Goal: Entertainment & Leisure: Consume media (video, audio)

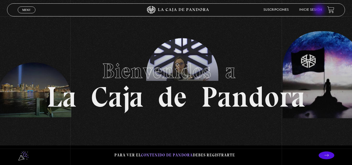
click at [317, 10] on link "Inicie sesión" at bounding box center [310, 9] width 23 height 3
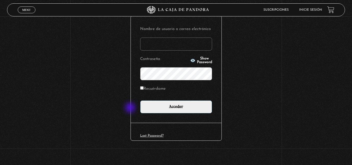
scroll to position [64, 0]
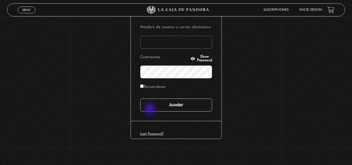
type input "mcamachoq06@gmail.com"
click at [151, 109] on input "Acceder" at bounding box center [176, 105] width 72 height 13
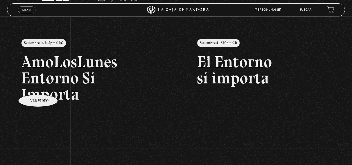
scroll to position [52, 0]
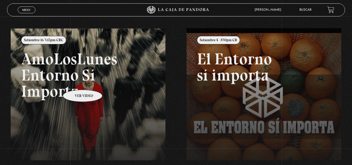
click at [76, 82] on link at bounding box center [187, 110] width 352 height 165
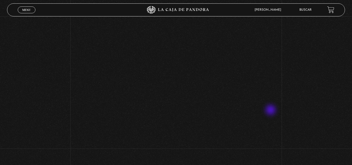
scroll to position [104, 0]
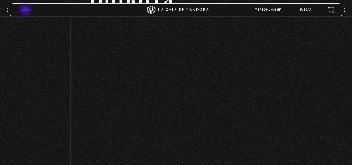
click at [26, 10] on span "Menu" at bounding box center [26, 9] width 9 height 3
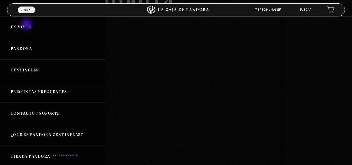
click at [27, 25] on link "En vivos" at bounding box center [53, 27] width 106 height 22
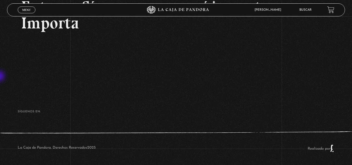
scroll to position [121, 0]
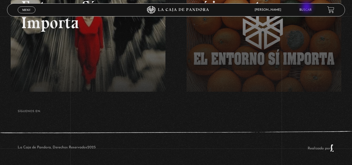
click at [308, 8] on li "Buscar" at bounding box center [306, 10] width 12 height 8
click at [308, 9] on link "Buscar" at bounding box center [306, 9] width 12 height 3
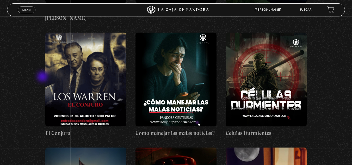
scroll to position [209, 0]
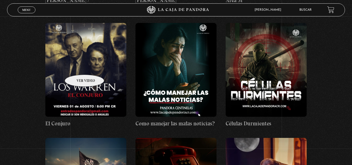
click at [78, 67] on figure at bounding box center [85, 70] width 81 height 94
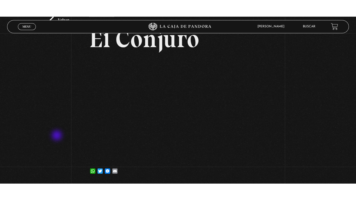
scroll to position [26, 0]
